Goal: Information Seeking & Learning: Learn about a topic

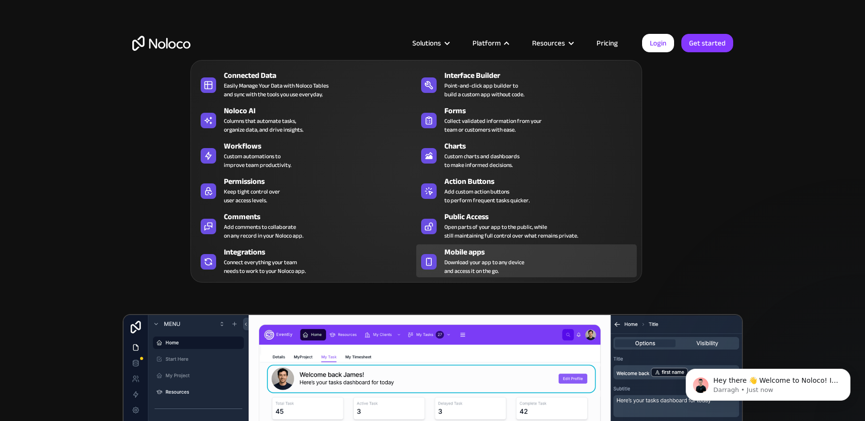
click at [472, 255] on div "Mobile apps" at bounding box center [542, 253] width 197 height 12
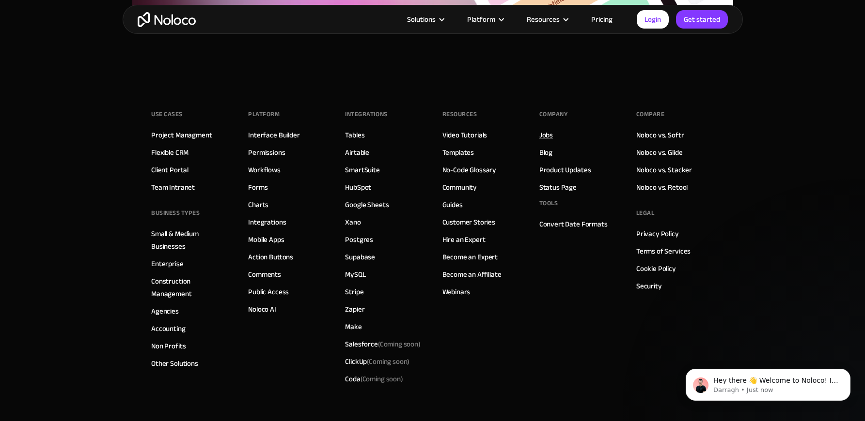
scroll to position [3424, 0]
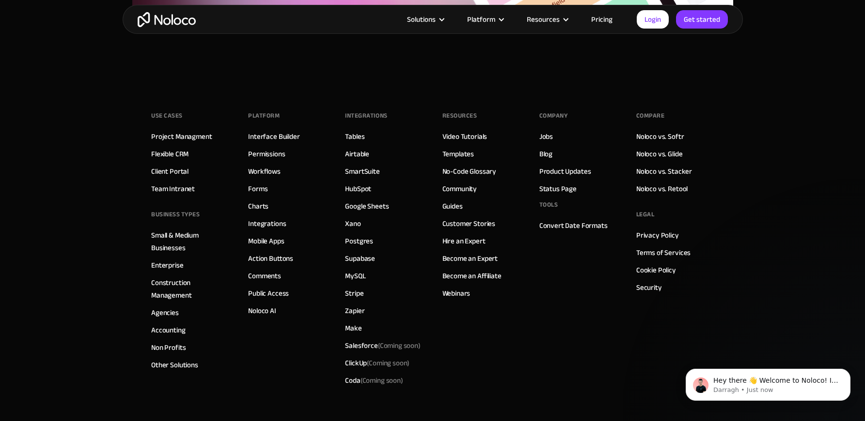
click at [551, 113] on div "Company" at bounding box center [553, 115] width 29 height 15
click at [545, 137] on link "Jobs" at bounding box center [546, 136] width 14 height 13
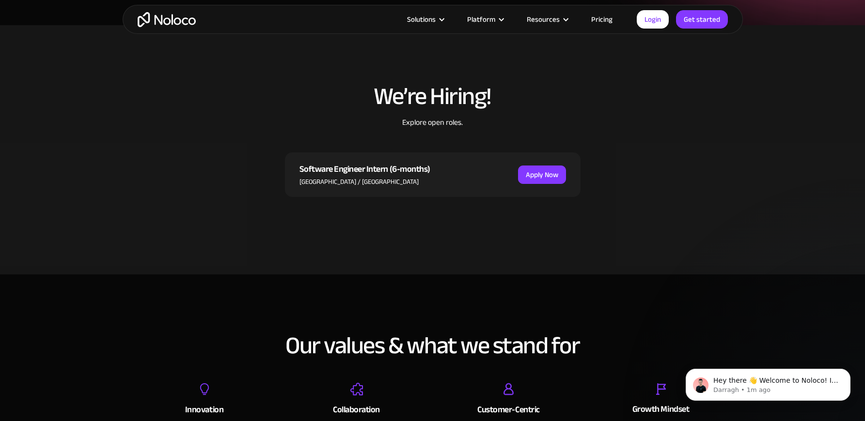
click at [412, 171] on div "Software Engineer Intern (6-months)" at bounding box center [364, 169] width 131 height 15
click at [539, 177] on link "Apply Now" at bounding box center [542, 175] width 48 height 18
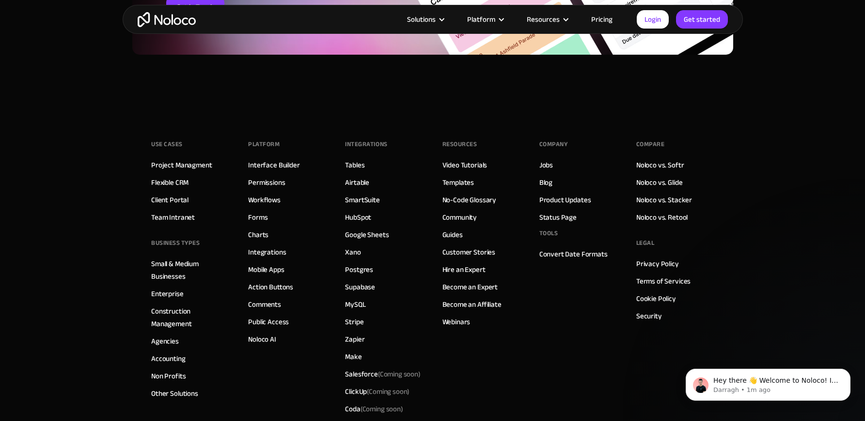
scroll to position [946, 0]
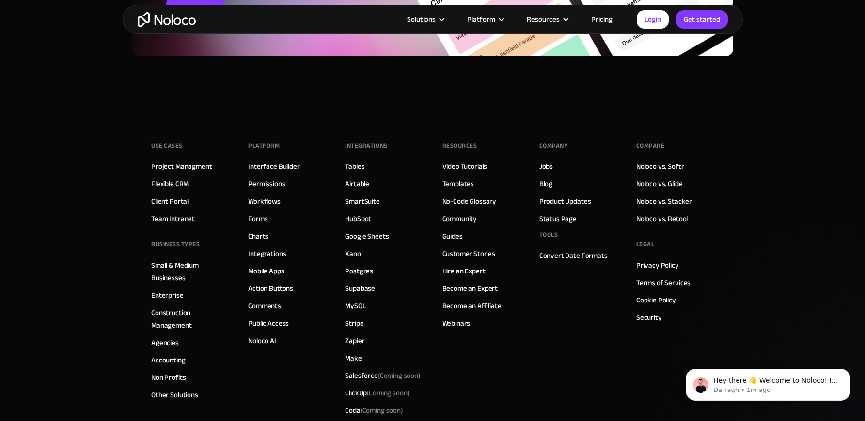
click at [558, 221] on link "Status Page" at bounding box center [557, 219] width 37 height 13
click at [661, 217] on link "Noloco vs. Retool" at bounding box center [661, 219] width 51 height 13
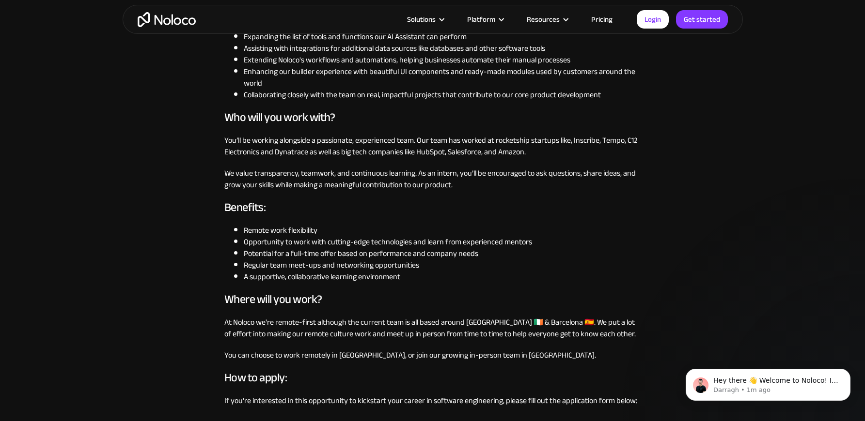
scroll to position [619, 0]
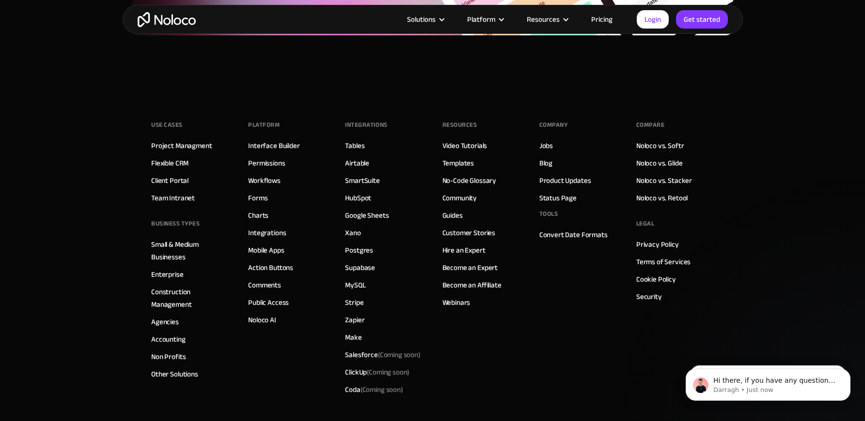
scroll to position [2216, 0]
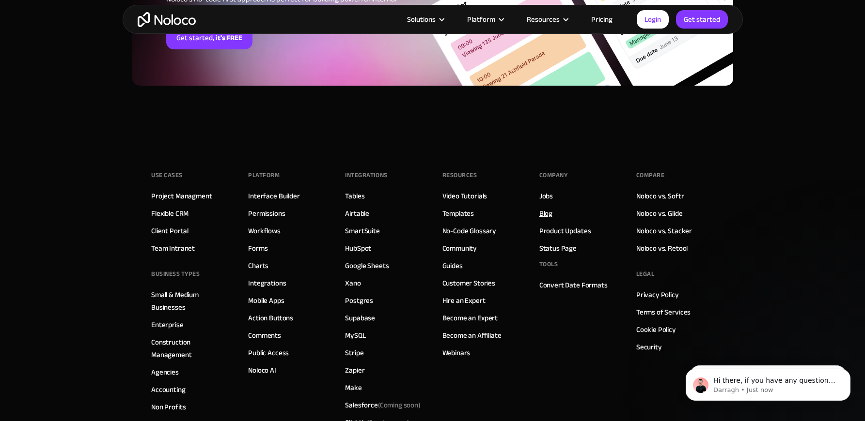
click at [550, 213] on link "Blog" at bounding box center [545, 213] width 13 height 13
